Goal: Navigation & Orientation: Find specific page/section

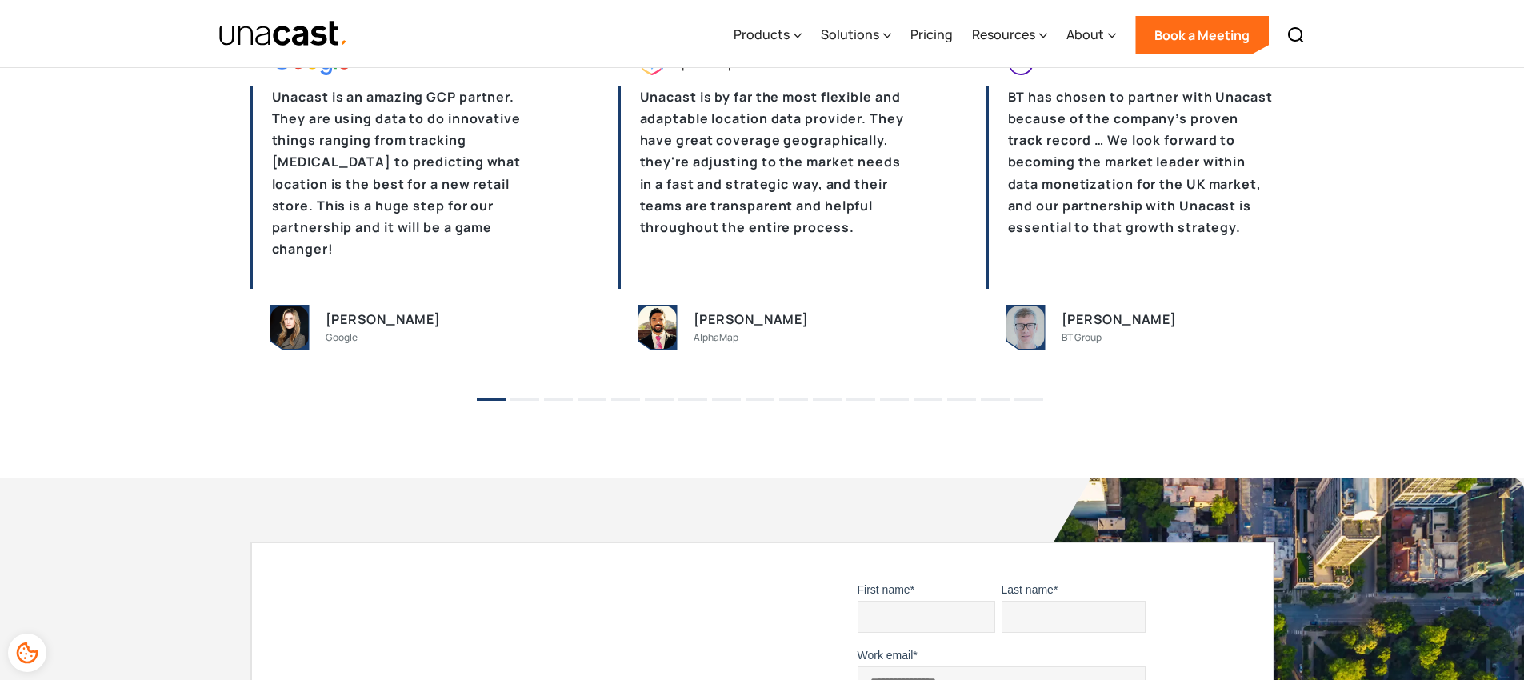
scroll to position [3413, 0]
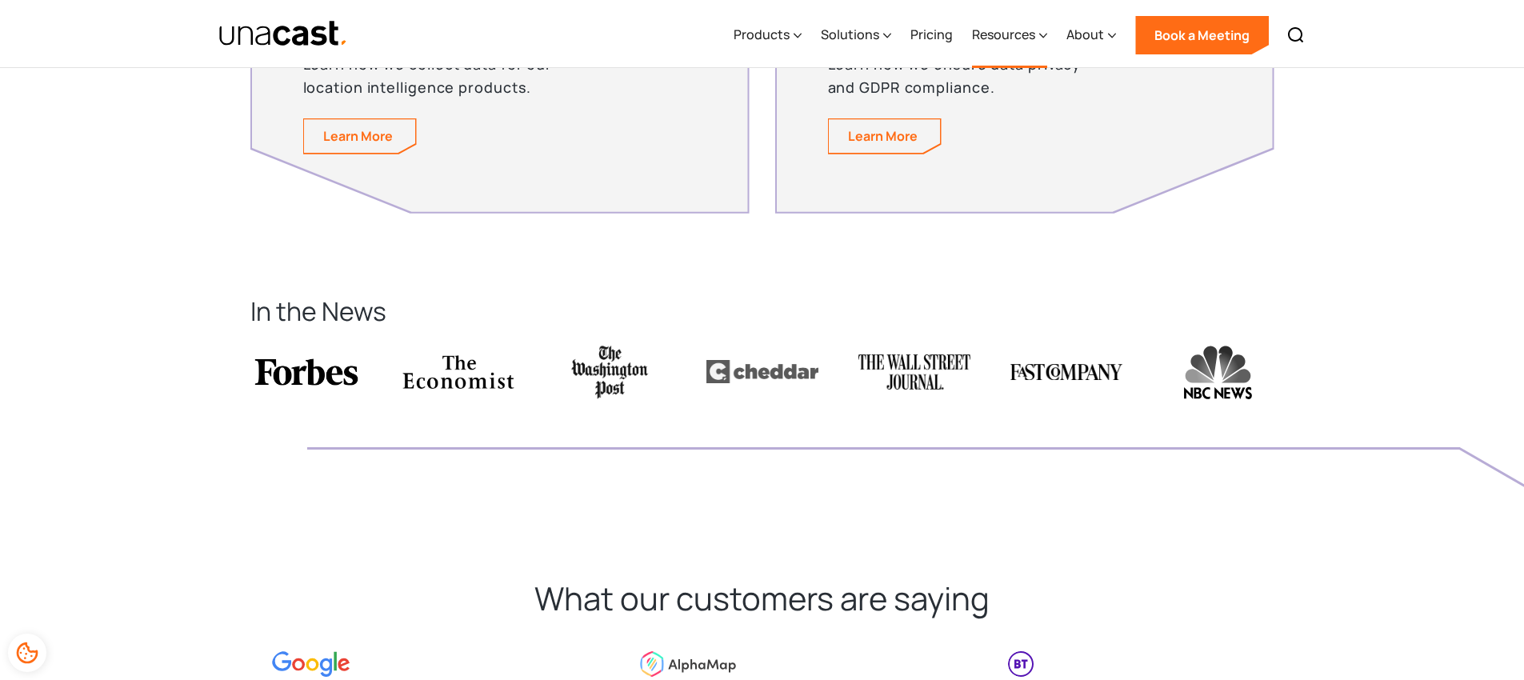
click at [1007, 31] on div "Resources" at bounding box center [1003, 34] width 63 height 19
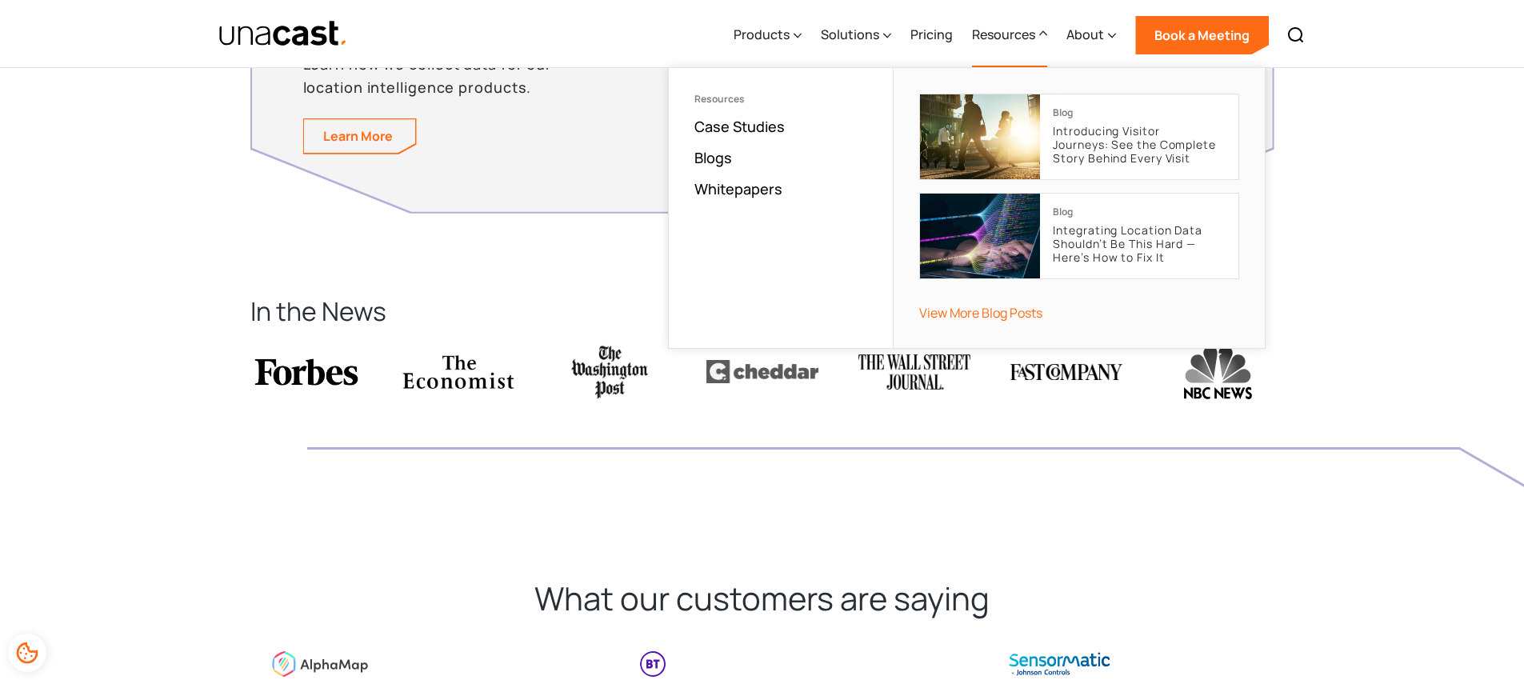
click at [955, 31] on div "Products Location Intelligence Global Location Data Foot Traffic Data Location …" at bounding box center [1019, 34] width 590 height 68
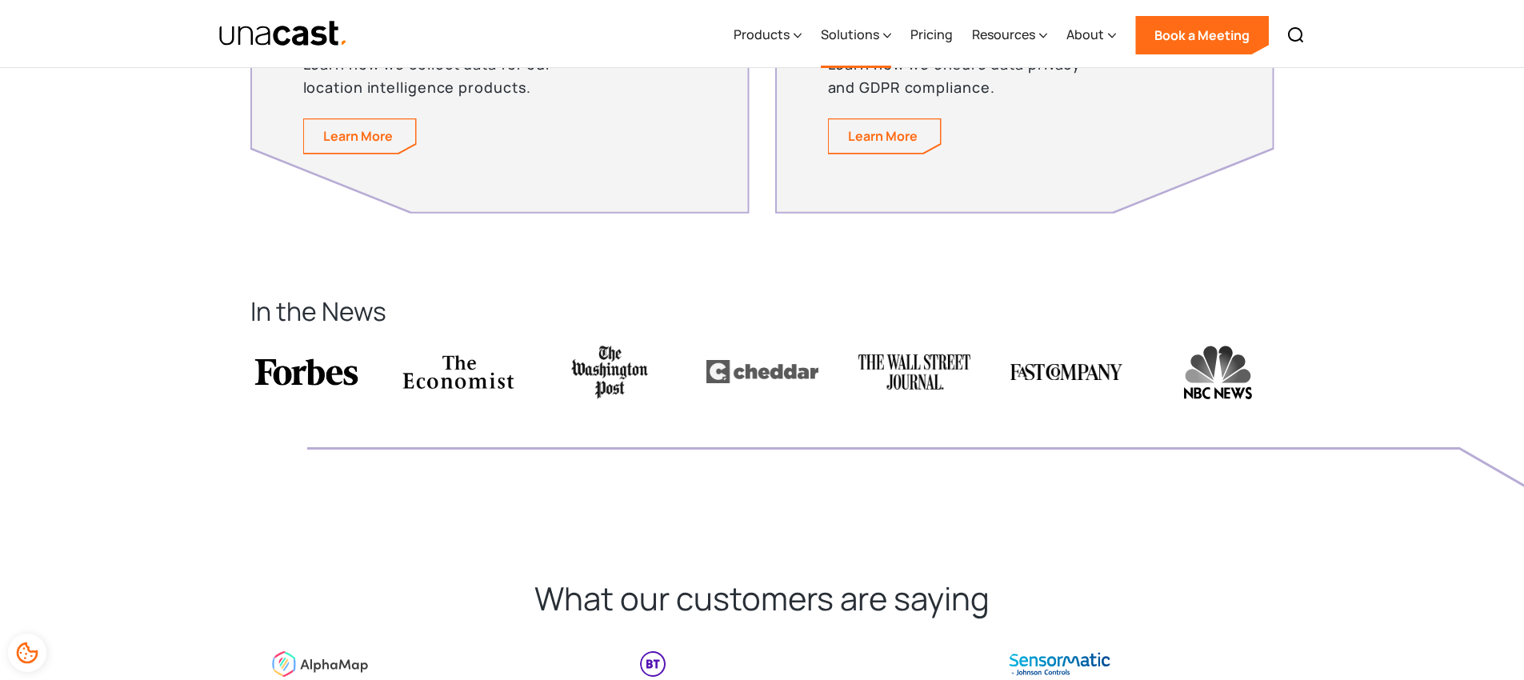
click at [859, 31] on div "Solutions" at bounding box center [850, 34] width 58 height 19
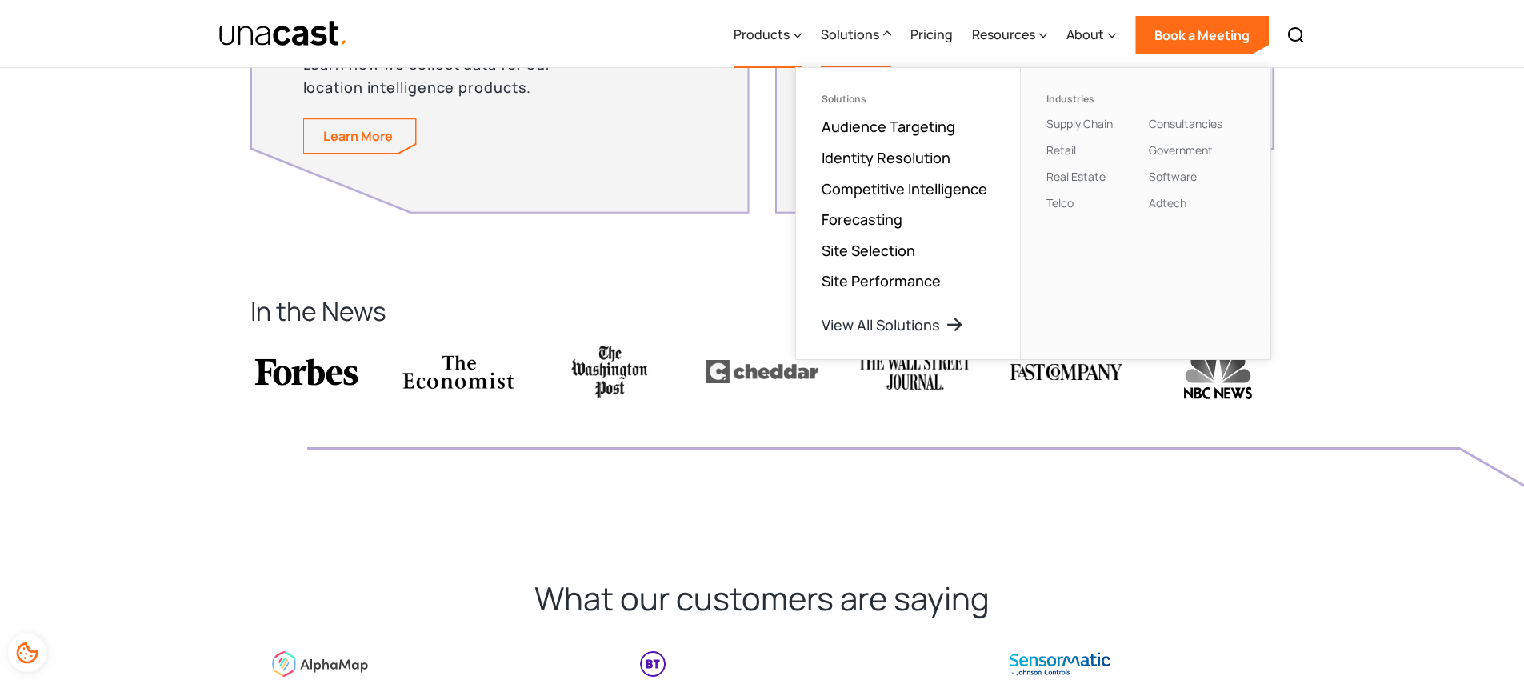
click at [772, 31] on div "Products" at bounding box center [762, 34] width 56 height 19
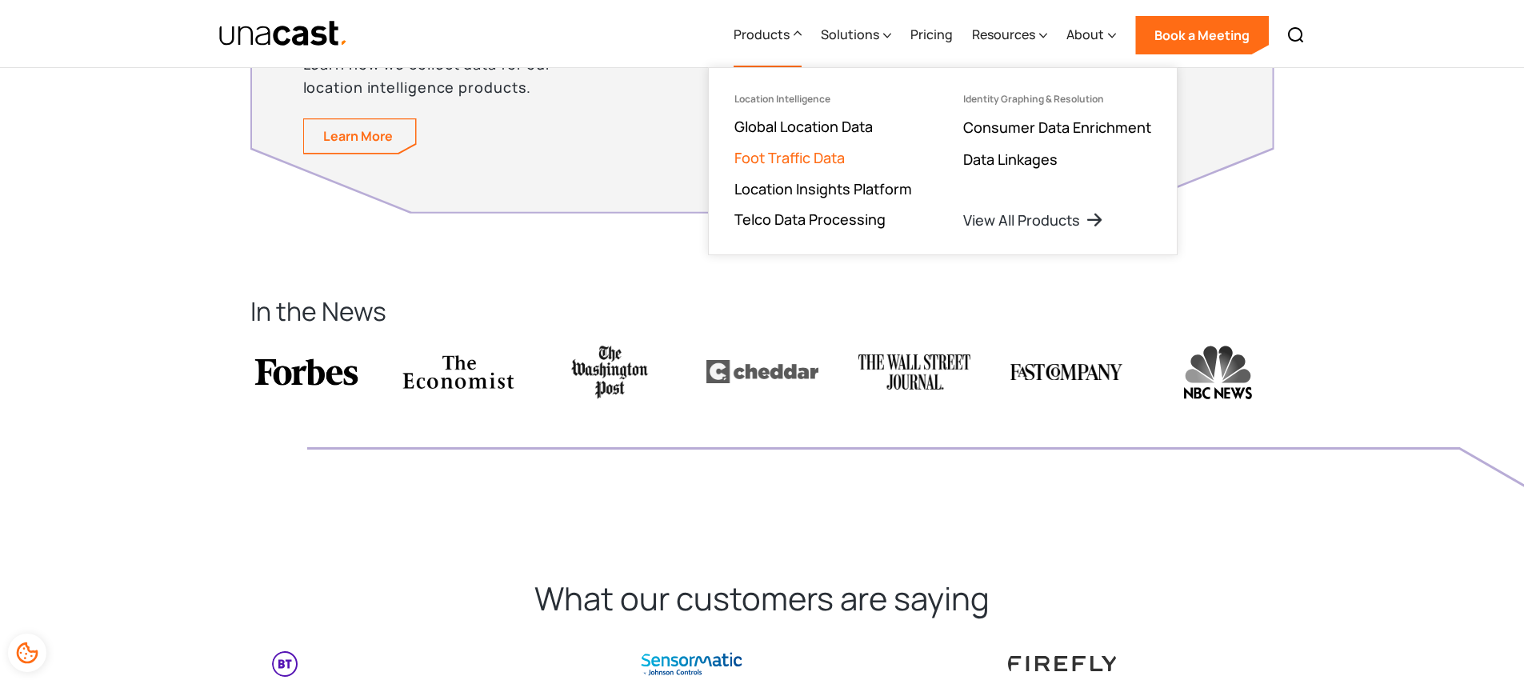
click at [803, 155] on link "Foot Traffic Data" at bounding box center [790, 157] width 110 height 19
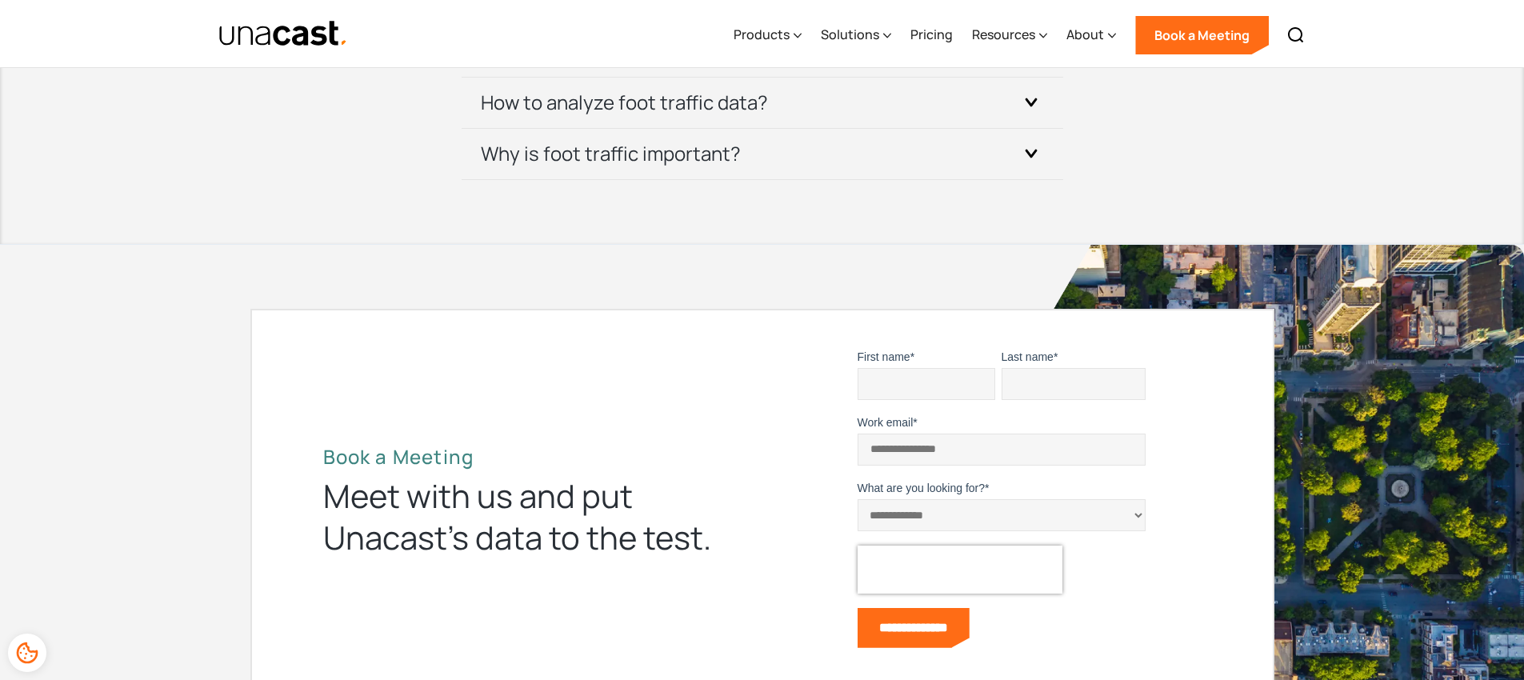
scroll to position [3778, 0]
